Goal: Information Seeking & Learning: Learn about a topic

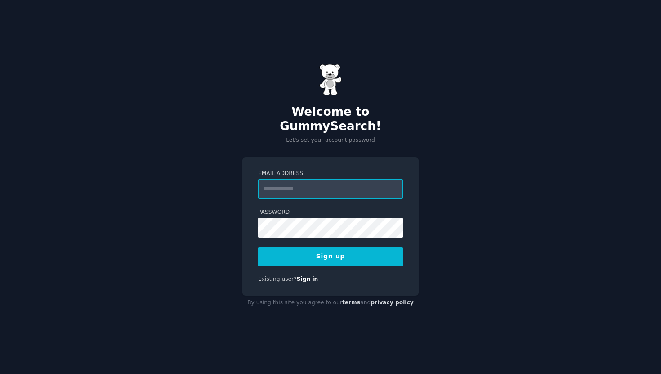
click at [285, 188] on input "Email Address" at bounding box center [330, 189] width 145 height 20
type input "**********"
click at [432, 190] on div "**********" at bounding box center [330, 187] width 661 height 374
click at [358, 250] on button "Sign up" at bounding box center [330, 256] width 145 height 19
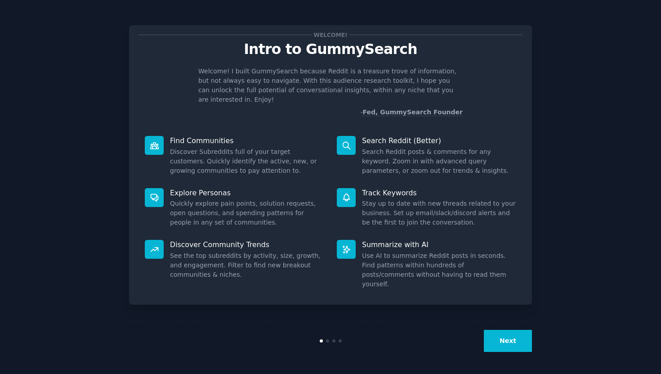
click at [503, 342] on button "Next" at bounding box center [508, 341] width 48 height 22
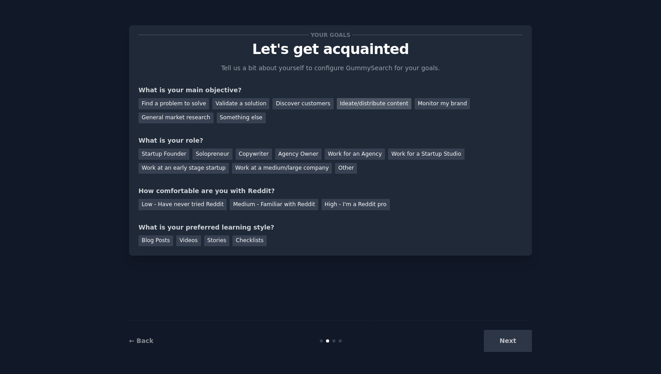
click at [356, 106] on div "Ideate/distribute content" at bounding box center [374, 103] width 75 height 11
click at [195, 118] on div "General market research" at bounding box center [176, 117] width 75 height 11
click at [379, 101] on div "Ideate/distribute content" at bounding box center [374, 103] width 75 height 11
click at [166, 152] on div "Startup Founder" at bounding box center [164, 153] width 51 height 11
click at [281, 205] on div "Medium - Familiar with Reddit" at bounding box center [274, 204] width 88 height 11
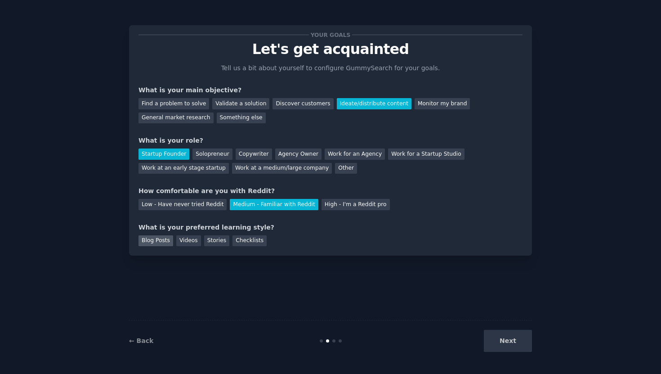
click at [163, 241] on div "Blog Posts" at bounding box center [156, 240] width 35 height 11
click at [251, 245] on div "Checklists" at bounding box center [249, 240] width 34 height 11
click at [501, 349] on button "Next" at bounding box center [508, 341] width 48 height 22
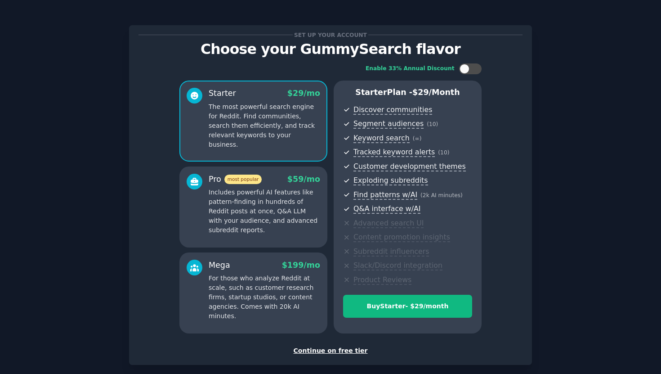
click at [333, 338] on div "Enable 33% Annual Discount Starter $ 29 /mo The most powerful search engine for…" at bounding box center [331, 198] width 384 height 282
click at [335, 352] on div "Continue on free tier" at bounding box center [331, 350] width 384 height 9
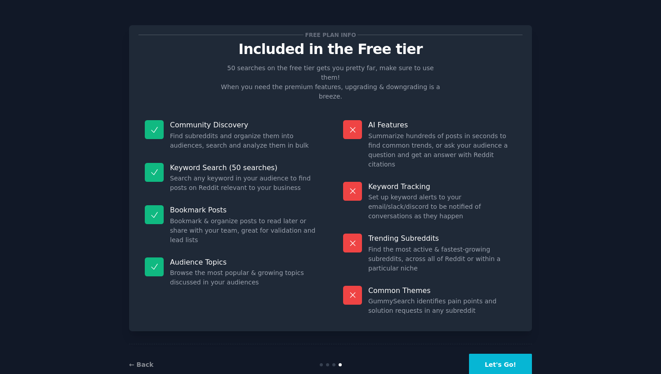
click at [483, 353] on button "Let's Go!" at bounding box center [500, 364] width 63 height 22
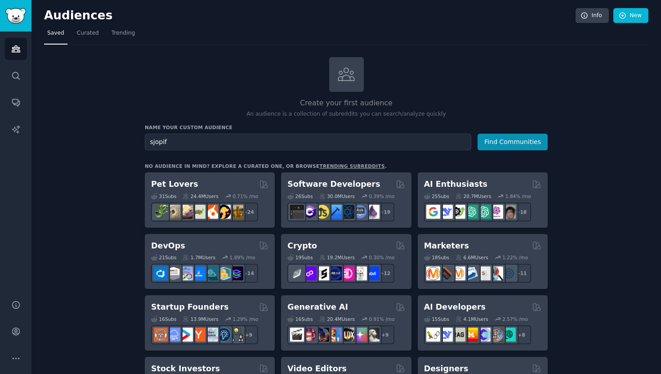
type input "sjopify"
type input "shopify"
click at [478, 134] on button "Find Communities" at bounding box center [513, 142] width 70 height 17
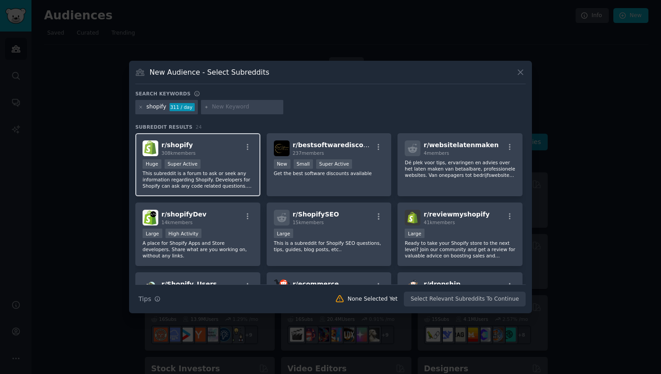
click at [218, 174] on p "This subreddit is a forum to ask or seek any information regarding Shopify. Dev…" at bounding box center [198, 179] width 111 height 19
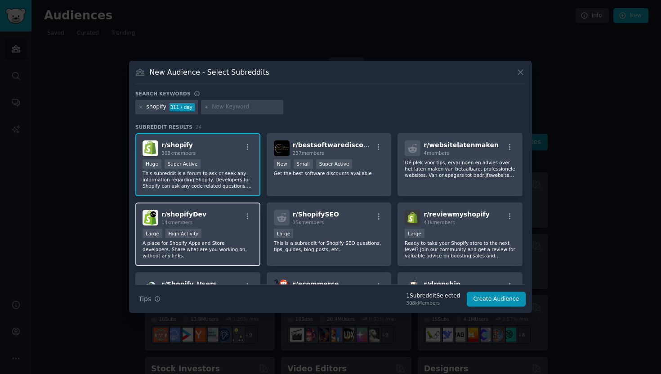
click at [230, 219] on div "r/ shopifyDev 14k members" at bounding box center [198, 218] width 111 height 16
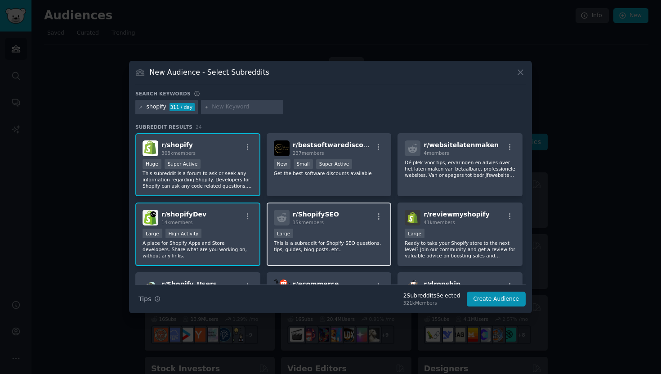
click at [319, 248] on p "This is a subreddit for Shopify SEO questions, tips, guides, blog posts, etc.." at bounding box center [329, 246] width 111 height 13
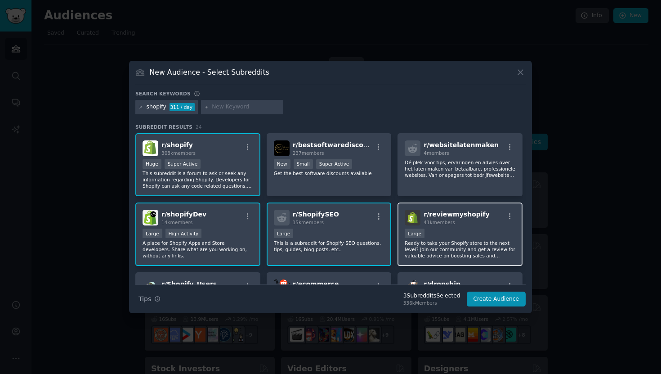
click at [438, 246] on p "Ready to take your Shopify store to the next level? Join our community and get …" at bounding box center [460, 249] width 111 height 19
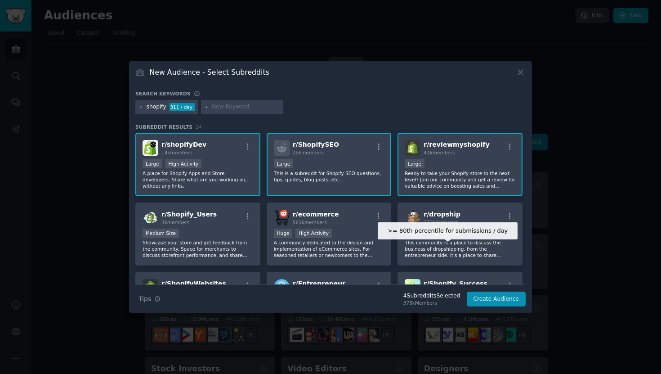
scroll to position [72, 0]
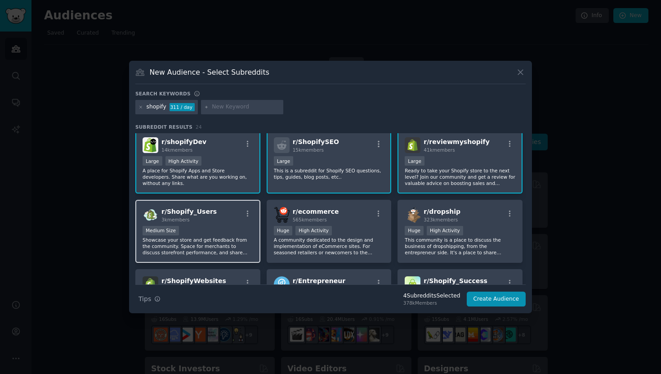
click at [228, 224] on div "r/ Shopify_Users 3k members Medium Size Showcase your store and get feedback fr…" at bounding box center [197, 231] width 125 height 63
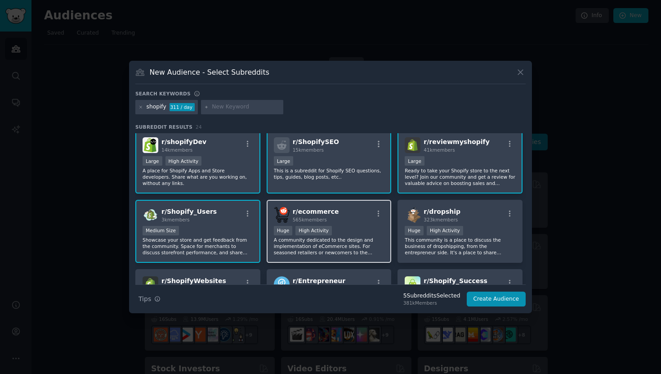
click at [325, 246] on p "A community dedicated to the design and implementation of eCommerce sites. For …" at bounding box center [329, 246] width 111 height 19
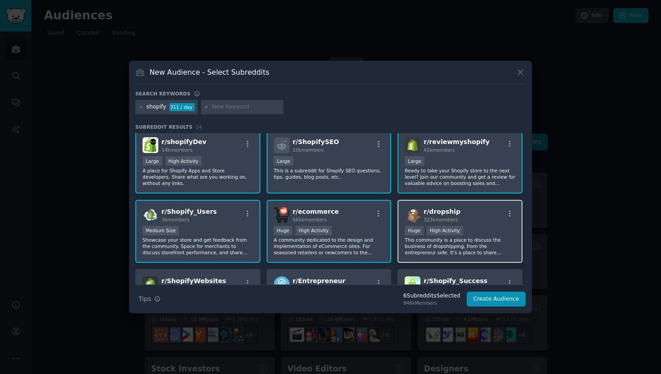
click at [425, 245] on p "This community is a place to discuss the business of dropshipping, from the ent…" at bounding box center [460, 246] width 111 height 19
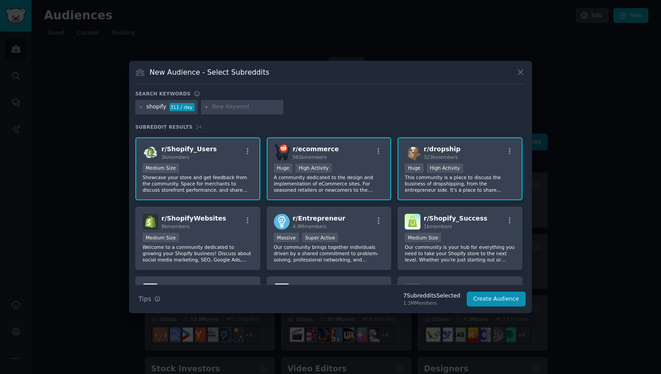
scroll to position [136, 0]
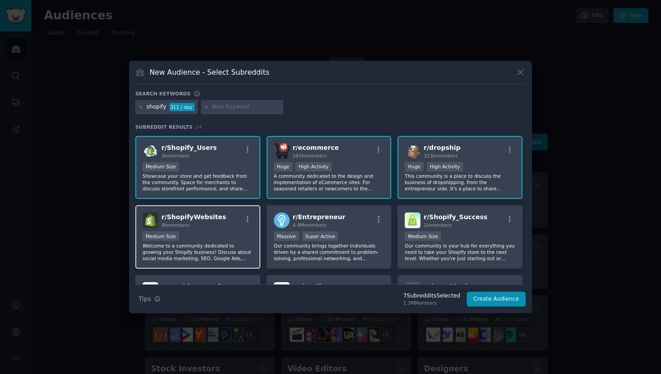
click at [189, 221] on h2 "r/ ShopifyWebsites 8k members" at bounding box center [193, 220] width 65 height 16
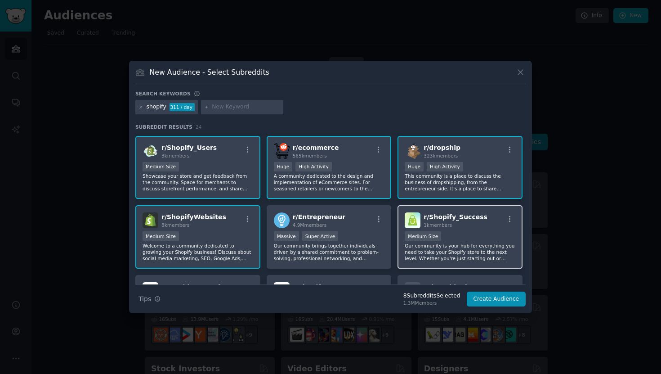
click at [398, 254] on div "r/ Shopify_Success 1k members Medium Size Our community is your hub for everyth…" at bounding box center [460, 236] width 125 height 63
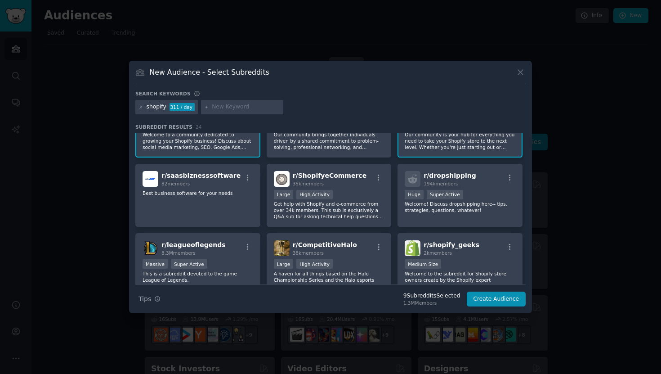
scroll to position [252, 0]
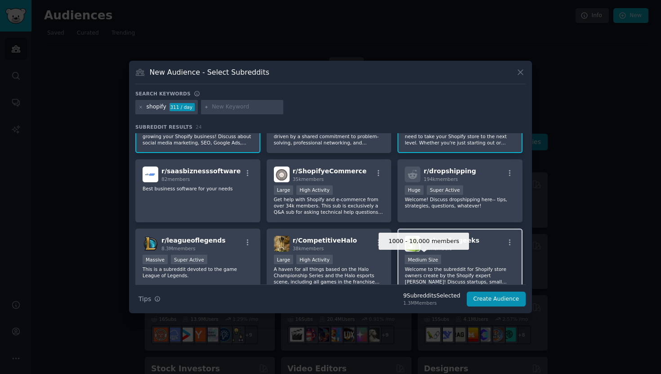
click at [407, 259] on div "Medium Size" at bounding box center [423, 259] width 36 height 9
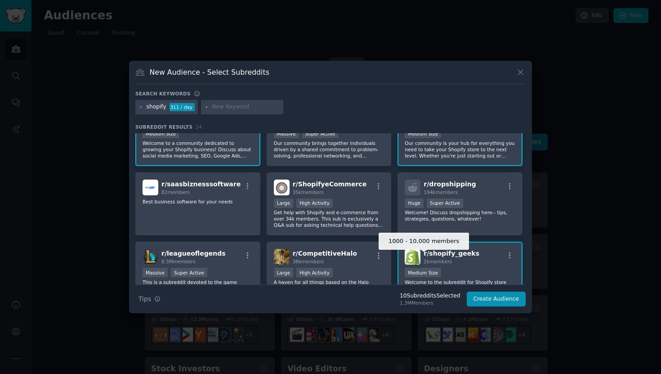
scroll to position [240, 0]
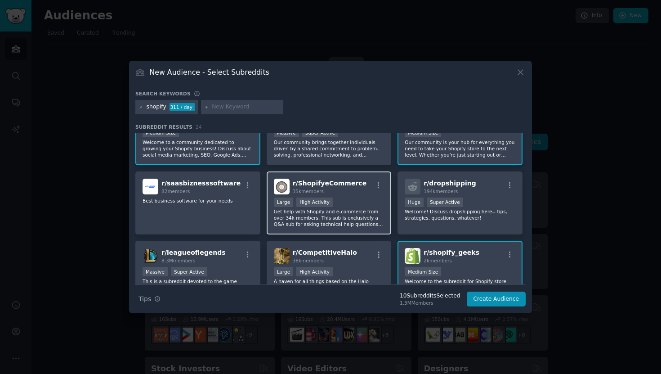
click at [359, 221] on p "Get help with Shopify and e-commerce from over 34k members. This sub is exclusi…" at bounding box center [329, 217] width 111 height 19
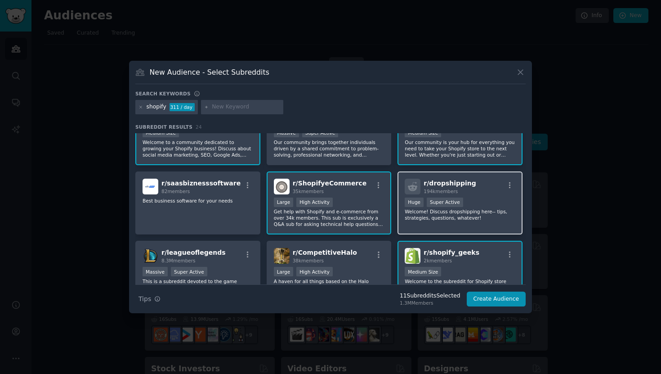
click at [416, 229] on div "r/ dropshipping 194k members Huge Super Active Welcome! Discuss dropshipping he…" at bounding box center [460, 202] width 125 height 63
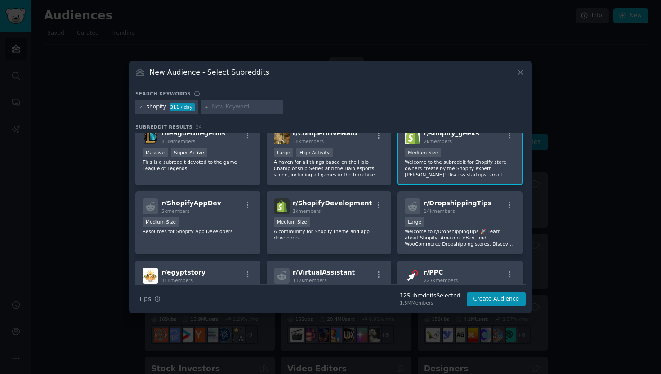
scroll to position [361, 0]
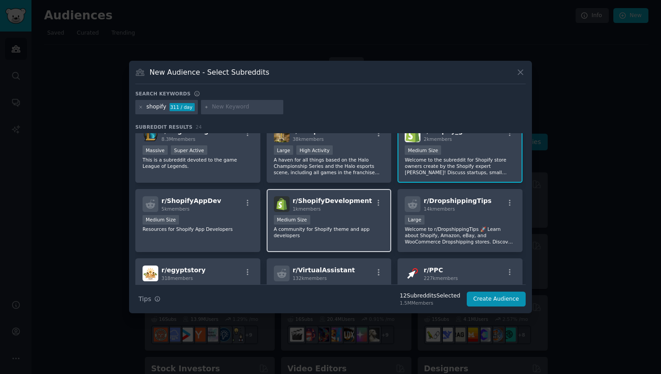
click at [360, 222] on div "Medium Size" at bounding box center [329, 220] width 111 height 11
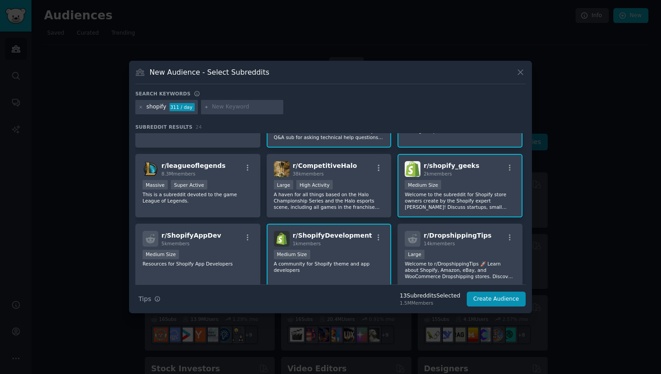
scroll to position [324, 0]
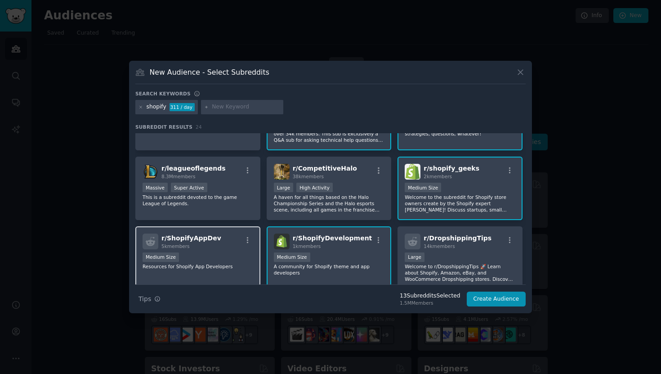
click at [208, 253] on div "Medium Size" at bounding box center [198, 257] width 111 height 11
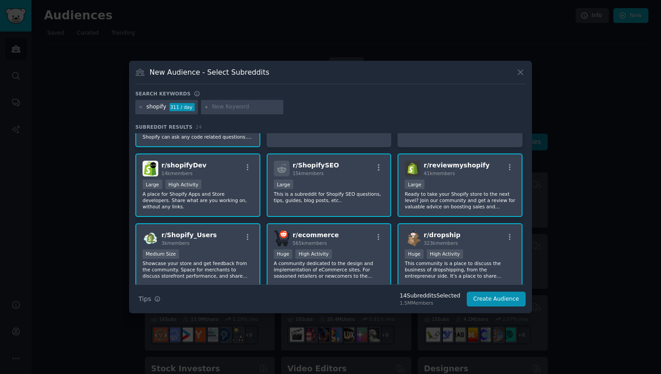
scroll to position [0, 0]
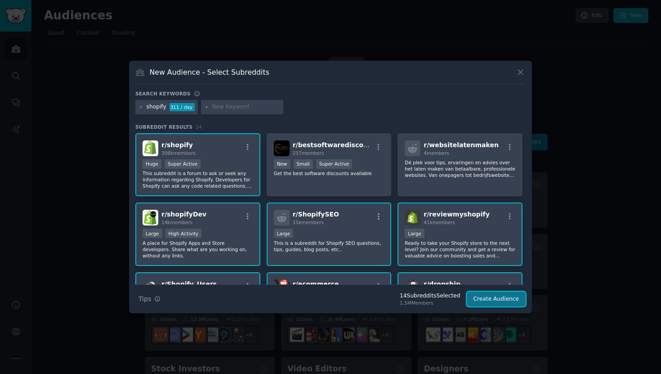
click at [492, 301] on button "Create Audience" at bounding box center [496, 298] width 59 height 15
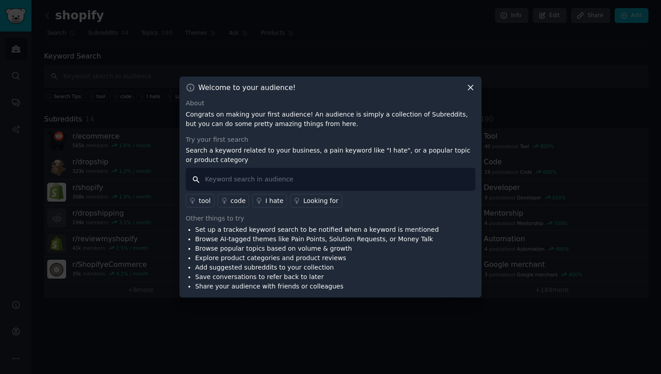
click at [287, 179] on input "text" at bounding box center [331, 179] width 290 height 23
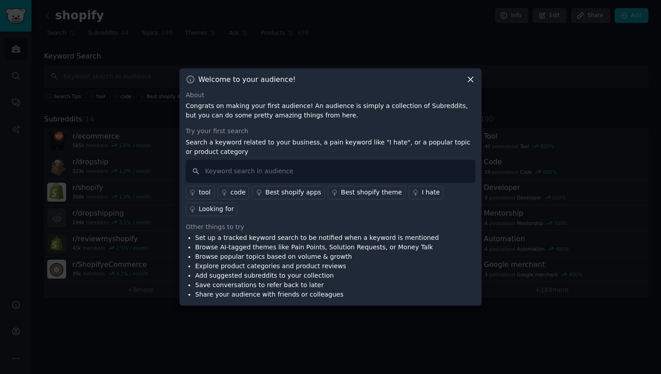
click at [291, 137] on div "Try your first search Search a keyword related to your business, a pain keyword…" at bounding box center [331, 170] width 290 height 89
click at [300, 163] on input "text" at bounding box center [331, 171] width 290 height 23
type input "automation"
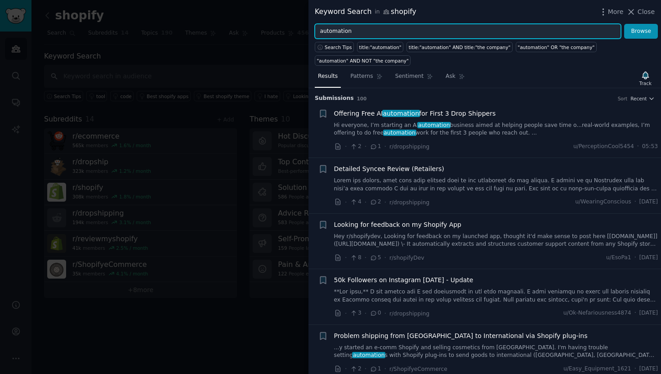
click at [384, 33] on input "automation" at bounding box center [468, 31] width 306 height 15
type input "AI"
click at [624, 24] on button "Browse" at bounding box center [641, 31] width 34 height 15
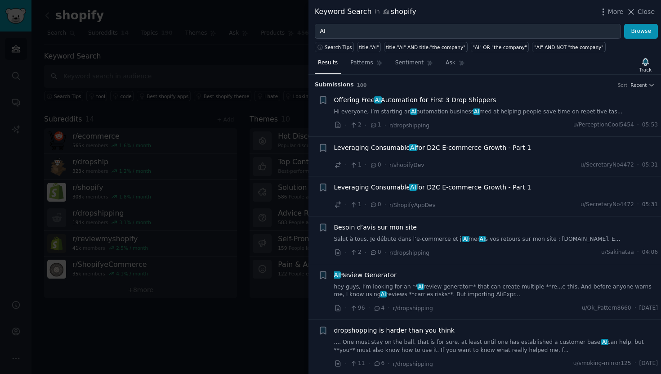
click at [265, 71] on div at bounding box center [330, 187] width 661 height 374
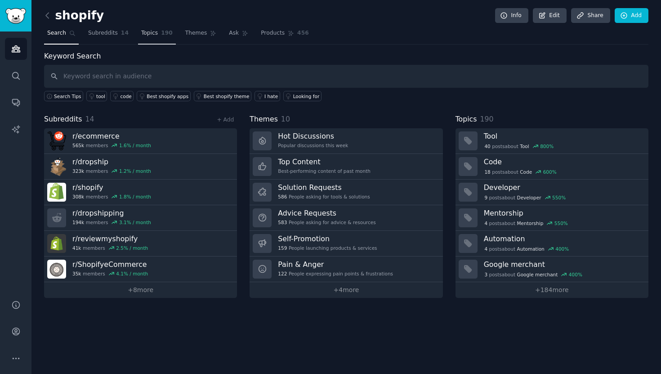
click at [162, 36] on span "190" at bounding box center [167, 33] width 12 height 8
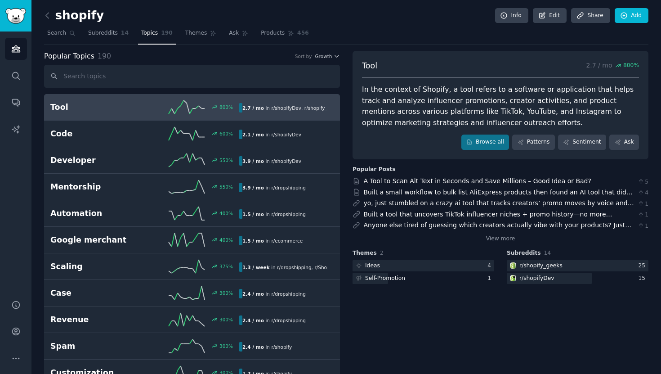
click at [420, 228] on link "Anyone else tired of guessing which creators actually vibe with your products? …" at bounding box center [498, 234] width 269 height 26
click at [194, 35] on span "Themes" at bounding box center [196, 33] width 22 height 8
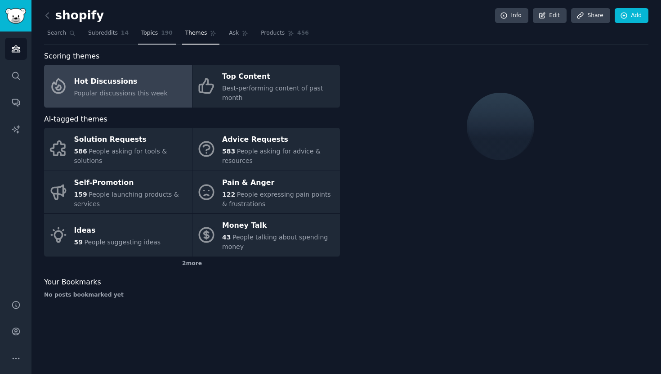
click at [168, 41] on link "Topics 190" at bounding box center [157, 35] width 38 height 18
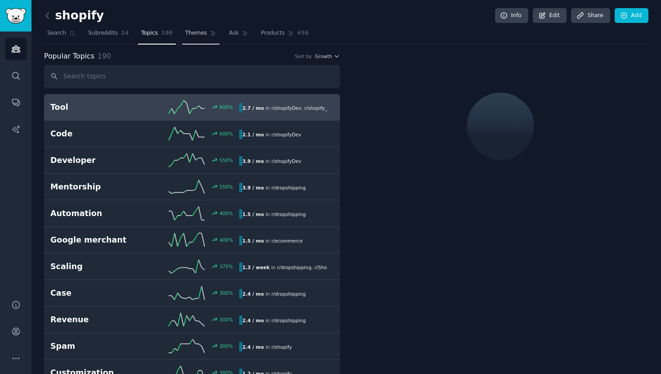
click at [191, 36] on span "Themes" at bounding box center [196, 33] width 22 height 8
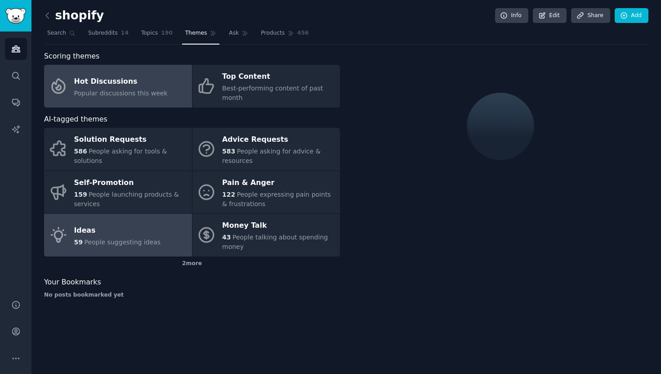
click at [135, 219] on link "Ideas 59 People suggesting ideas" at bounding box center [118, 235] width 148 height 43
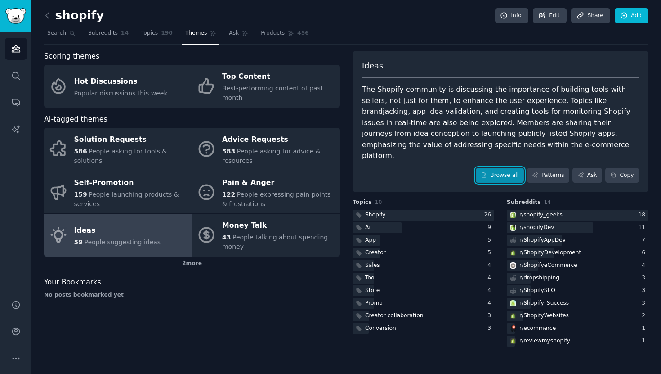
click at [510, 168] on link "Browse all" at bounding box center [500, 175] width 48 height 15
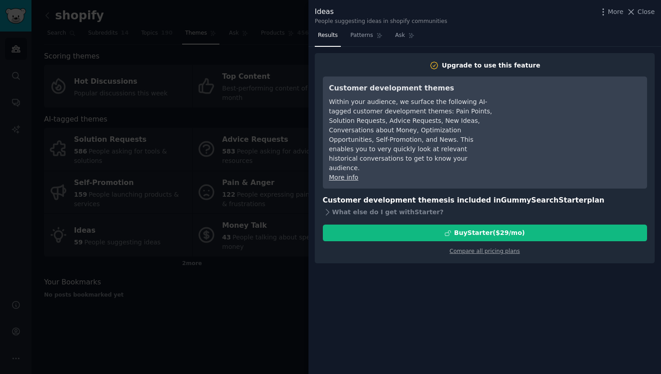
click at [268, 281] on div at bounding box center [330, 187] width 661 height 374
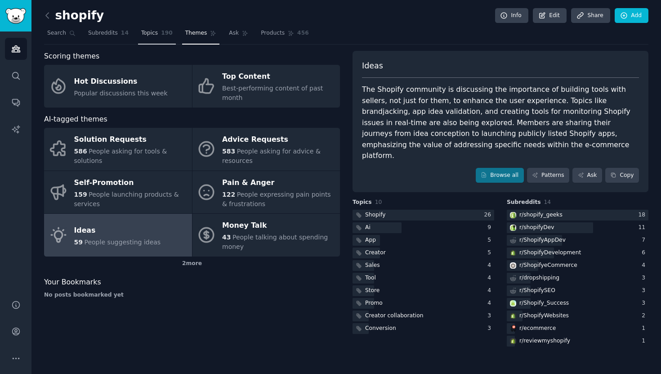
click at [154, 37] on link "Topics 190" at bounding box center [157, 35] width 38 height 18
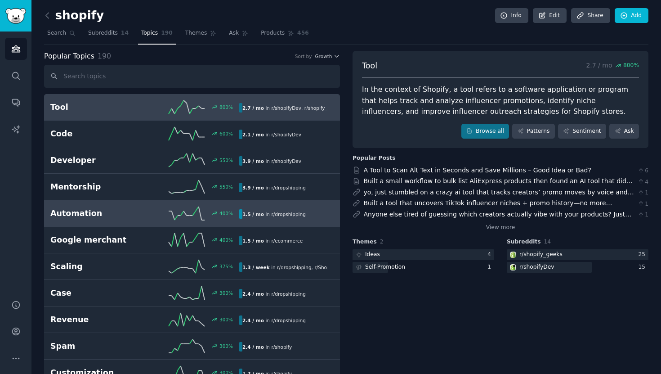
click at [120, 207] on div "Automation 400 % 1.5 / mo in r/ dropshipping" at bounding box center [191, 212] width 283 height 13
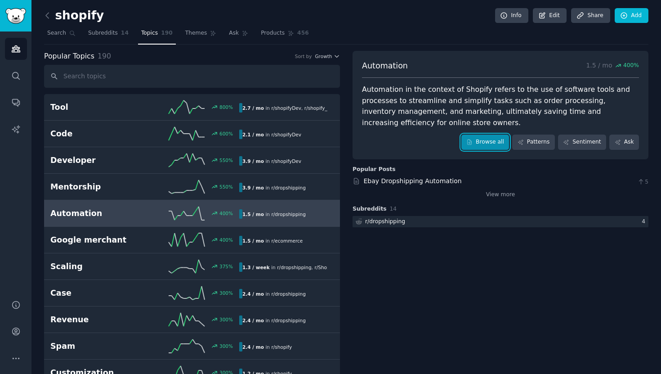
click at [488, 137] on link "Browse all" at bounding box center [485, 141] width 48 height 15
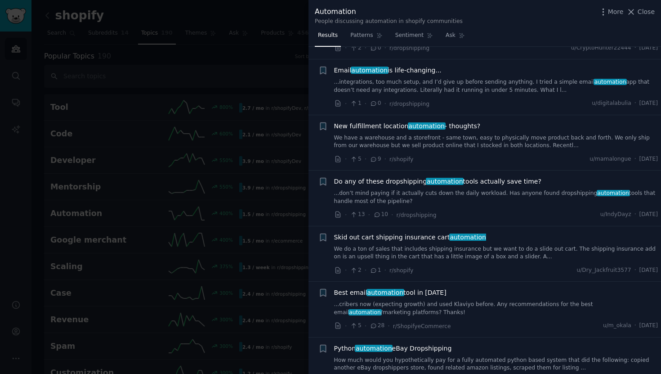
scroll to position [466, 0]
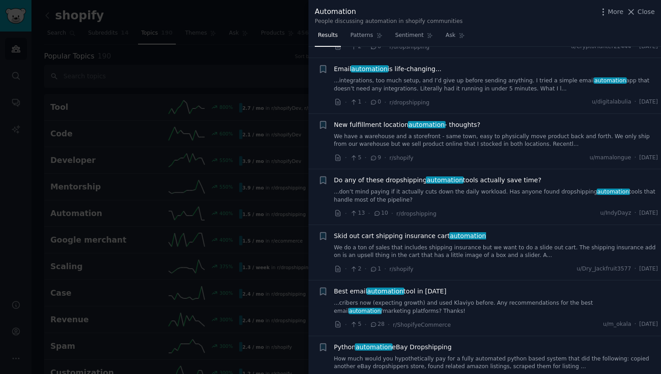
click at [465, 280] on li "+ Best email automation tool in [DATE] ...cribers now (expecting growth) and us…" at bounding box center [485, 307] width 353 height 55
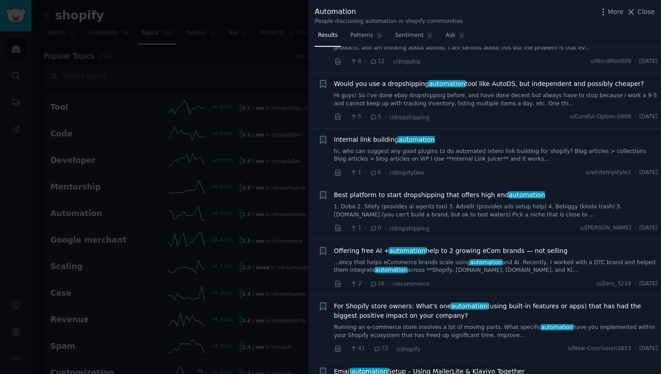
scroll to position [1398, 0]
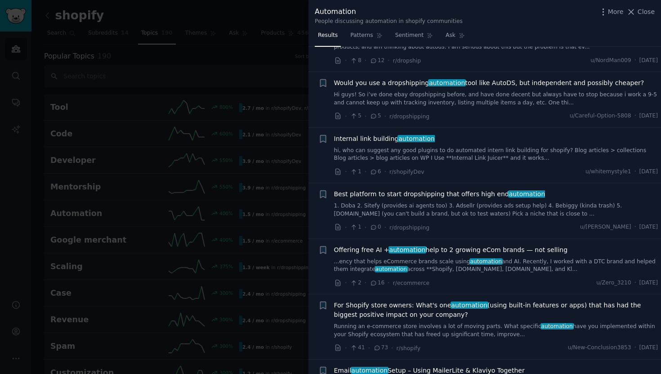
click at [457, 322] on link "Running an e-commerce store involves a lot of moving parts. What specific autom…" at bounding box center [496, 330] width 324 height 16
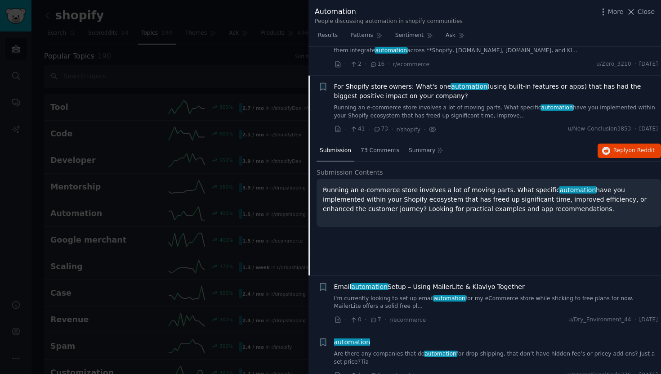
scroll to position [1636, 0]
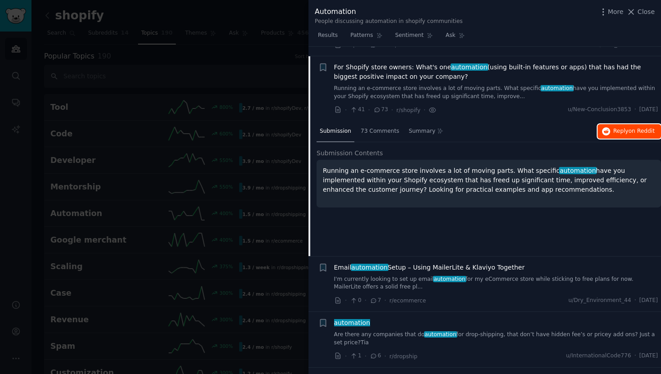
click at [631, 128] on span "on Reddit" at bounding box center [642, 131] width 26 height 6
